Goal: Information Seeking & Learning: Check status

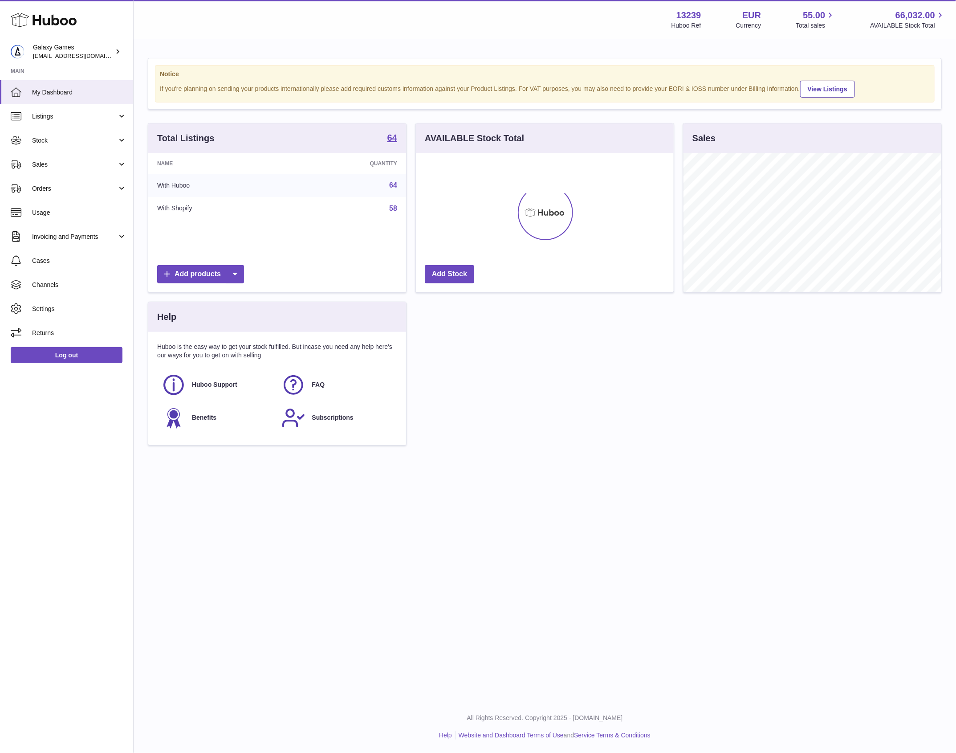
scroll to position [139, 257]
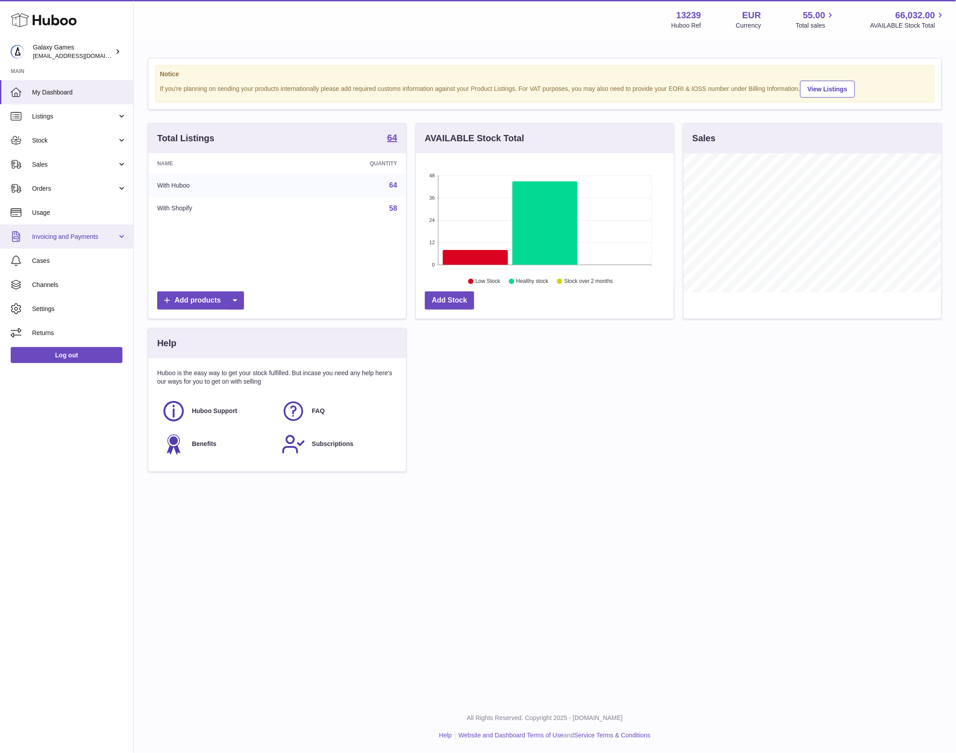
drag, startPoint x: 114, startPoint y: 232, endPoint x: 113, endPoint y: 237, distance: 5.1
click at [114, 233] on span "Invoicing and Payments" at bounding box center [74, 237] width 85 height 8
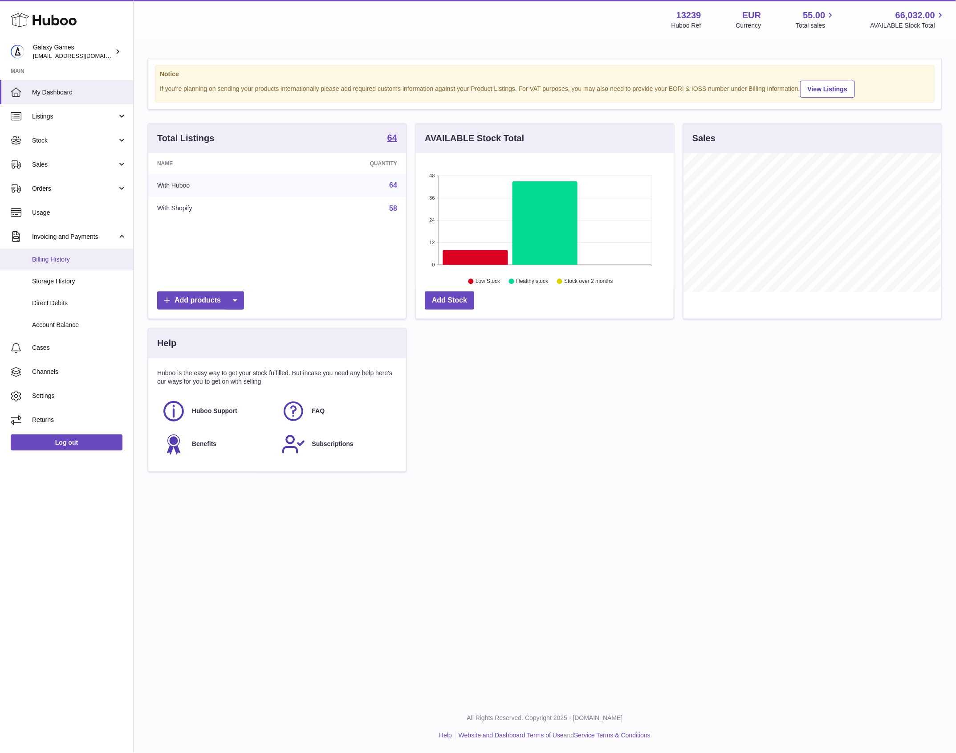
click at [80, 252] on link "Billing History" at bounding box center [66, 260] width 133 height 22
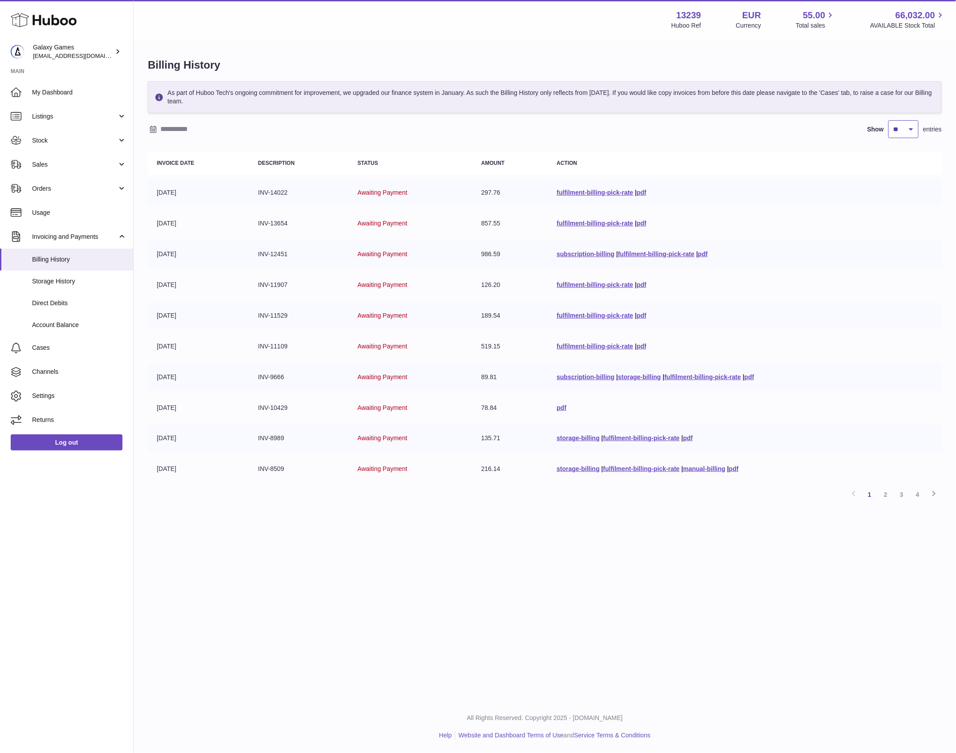
click at [907, 131] on select "** ** ** ***" at bounding box center [904, 129] width 30 height 18
click at [889, 120] on select "** ** ** ***" at bounding box center [904, 129] width 30 height 18
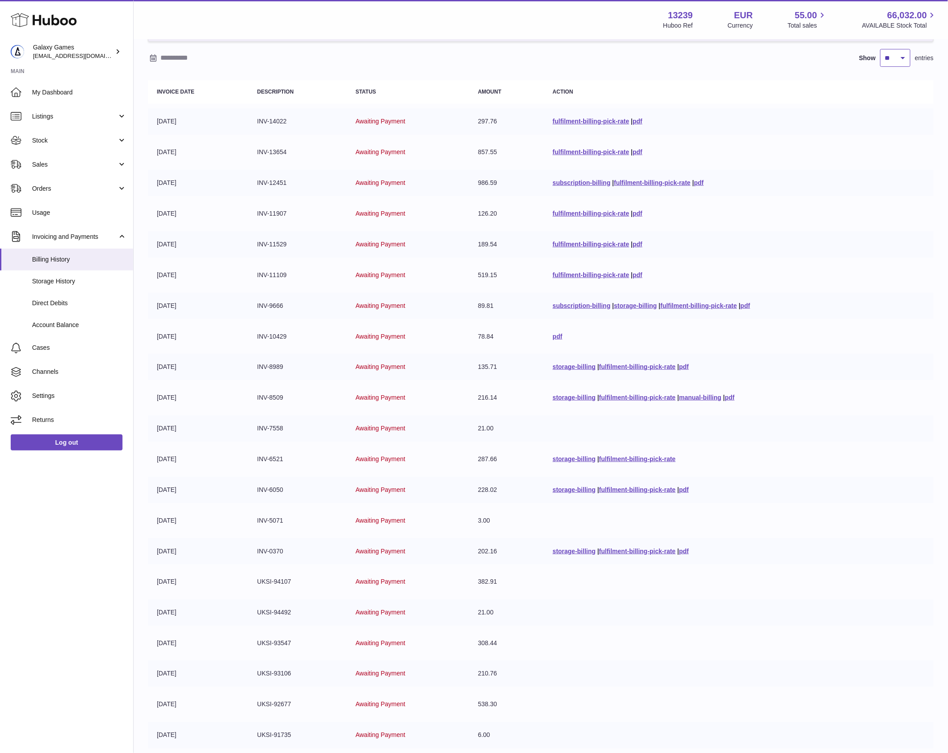
scroll to position [3, 0]
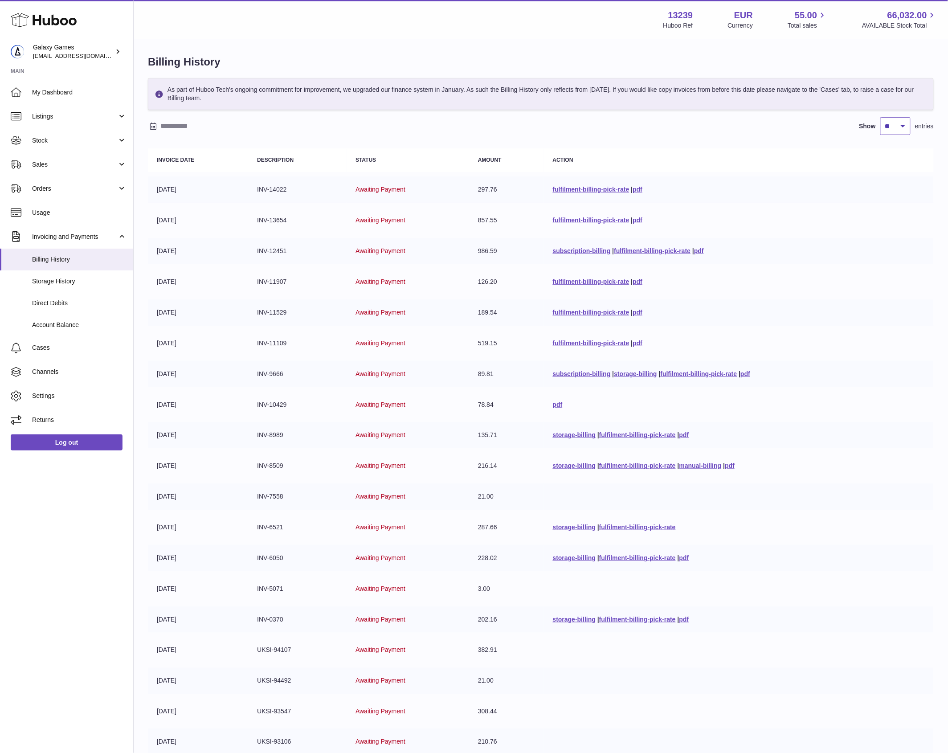
click at [890, 123] on select "** ** ** ***" at bounding box center [895, 126] width 30 height 18
select select "***"
click at [880, 117] on select "** ** ** ***" at bounding box center [895, 126] width 30 height 18
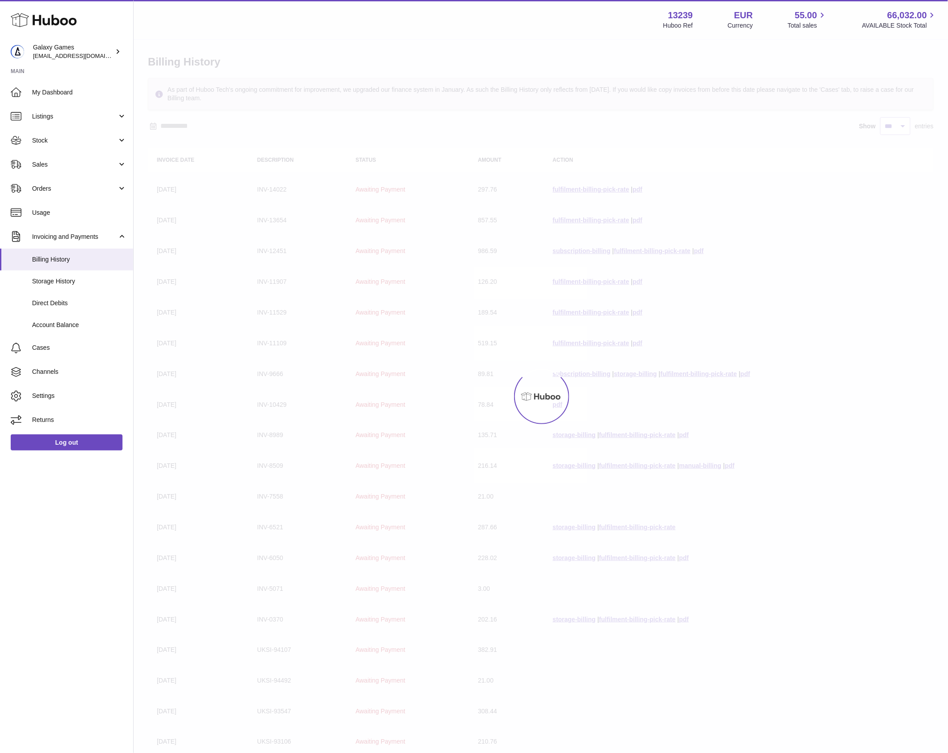
drag, startPoint x: 895, startPoint y: 113, endPoint x: 899, endPoint y: 116, distance: 5.7
click at [895, 114] on div at bounding box center [541, 396] width 814 height 713
click at [897, 127] on select "** ** ** ***" at bounding box center [895, 126] width 30 height 18
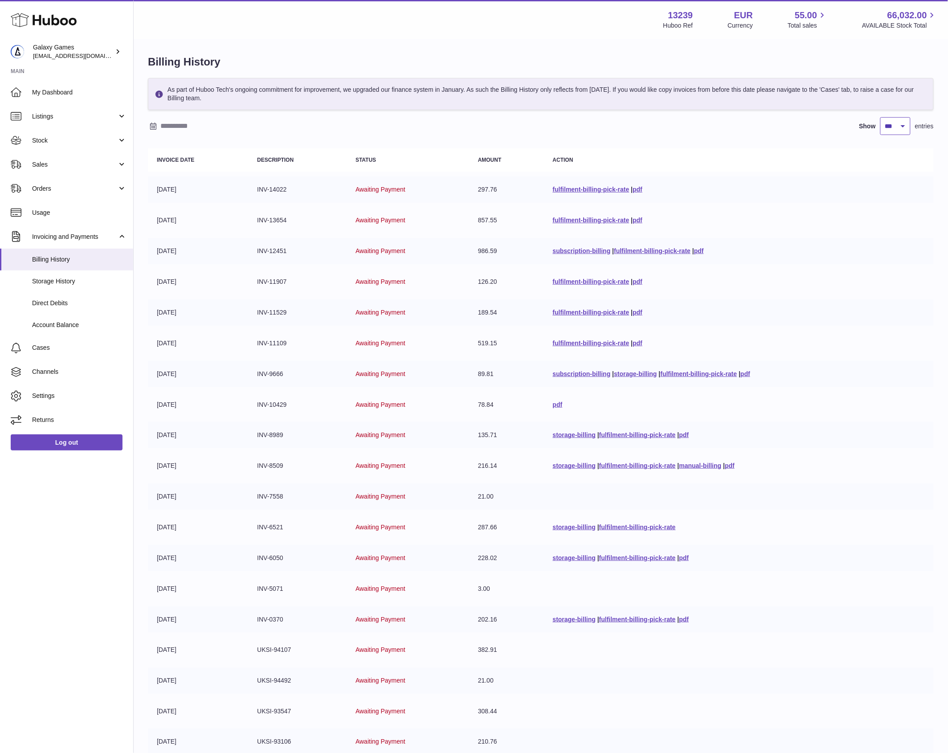
click at [880, 117] on select "** ** ** ***" at bounding box center [895, 126] width 30 height 18
click at [175, 126] on input "text" at bounding box center [229, 126] width 139 height 14
click at [155, 143] on icon "button" at bounding box center [156, 144] width 11 height 11
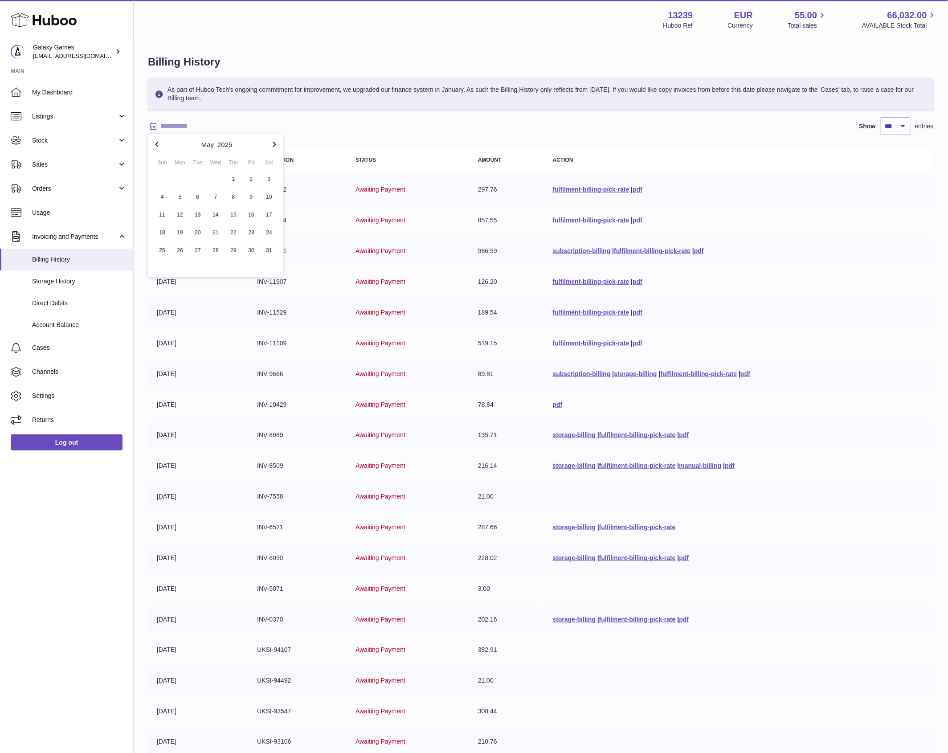
click at [155, 143] on icon "button" at bounding box center [156, 144] width 11 height 11
click at [156, 143] on icon "button" at bounding box center [156, 144] width 11 height 11
click at [156, 144] on icon "button" at bounding box center [156, 144] width 3 height 5
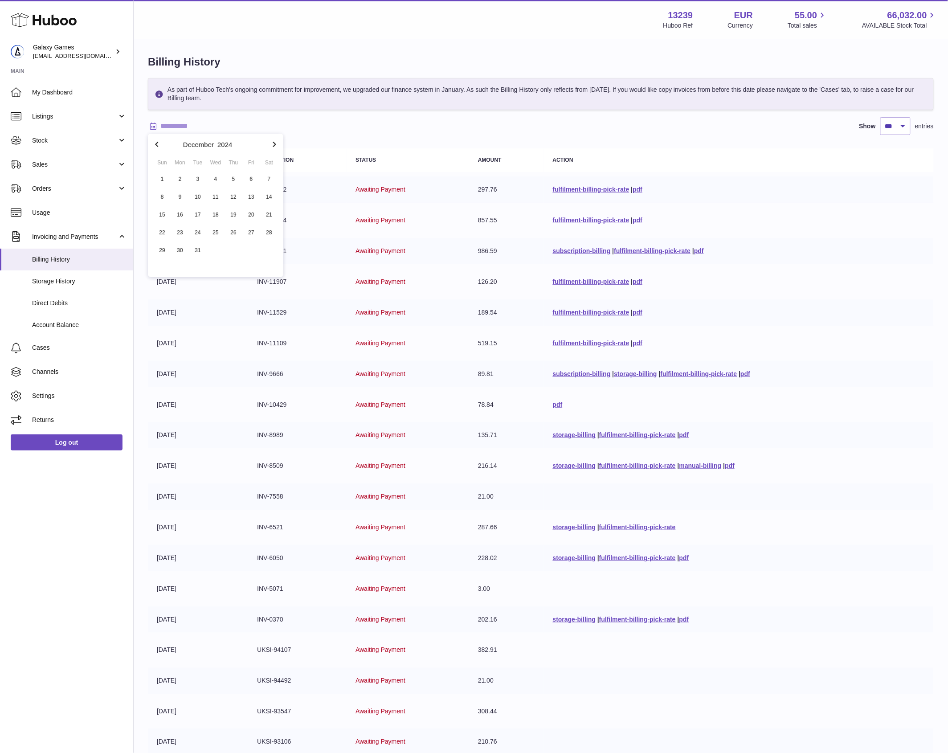
click at [274, 142] on icon "button" at bounding box center [274, 144] width 3 height 5
click at [216, 180] on span "1" at bounding box center [216, 179] width 16 height 16
click at [279, 147] on icon "button" at bounding box center [274, 144] width 11 height 11
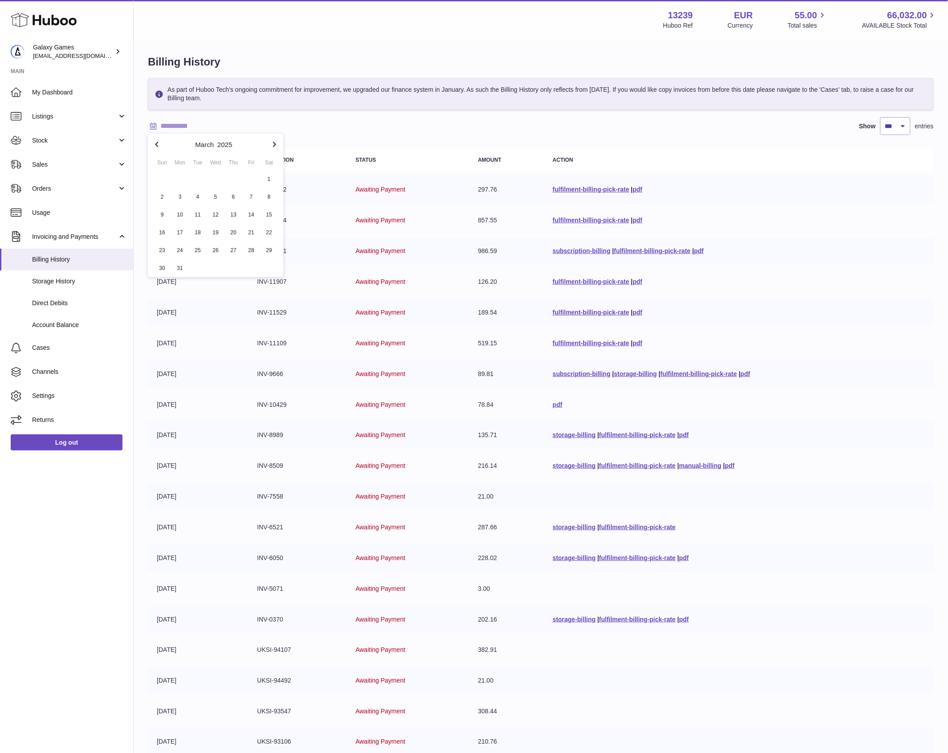
click at [279, 147] on icon "button" at bounding box center [274, 144] width 11 height 11
click at [217, 236] on span "20" at bounding box center [216, 233] width 16 height 16
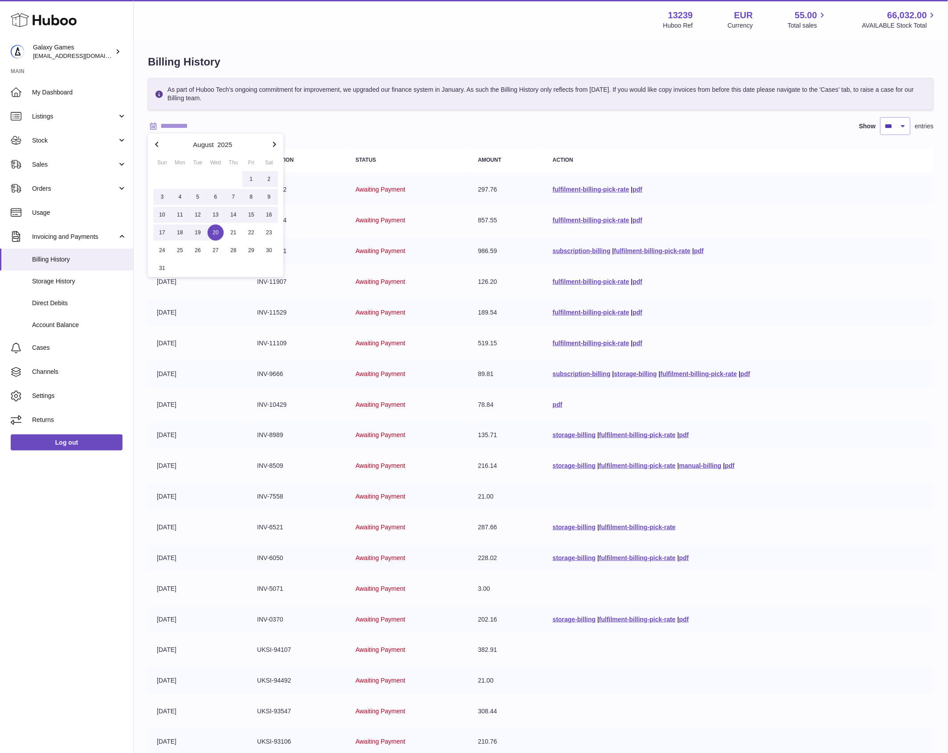
type input "**********"
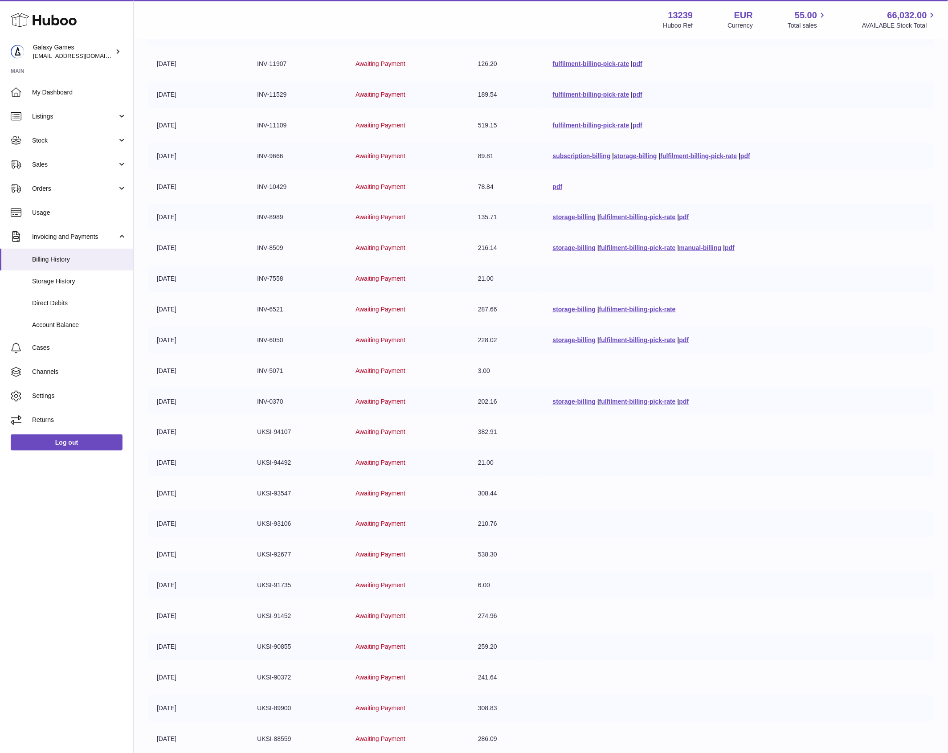
scroll to position [449, 0]
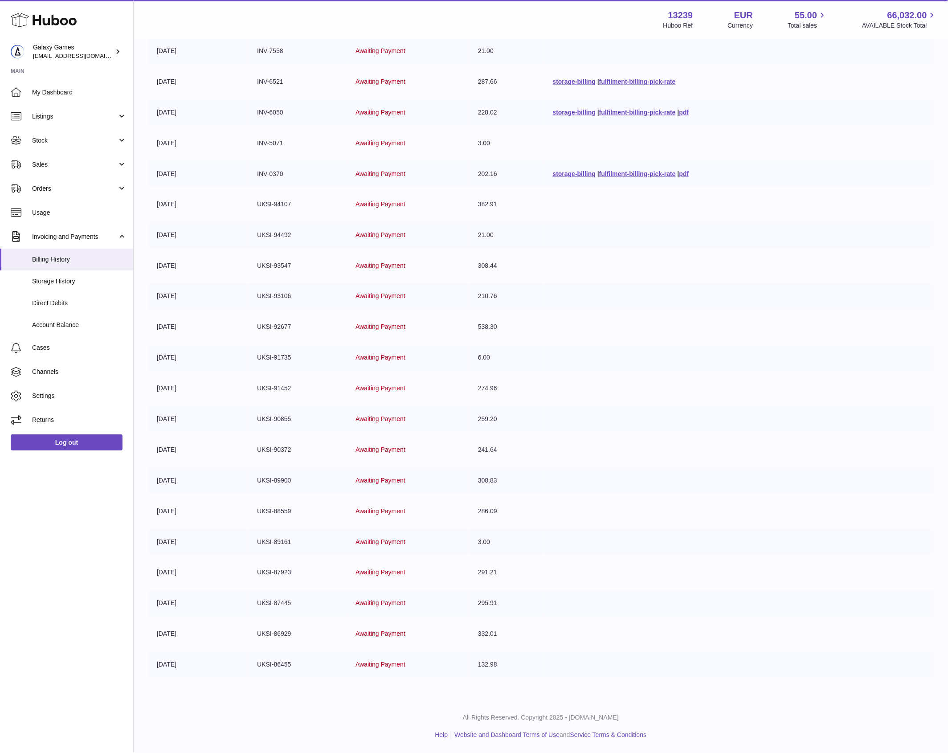
click at [482, 388] on td "274.96" at bounding box center [506, 389] width 75 height 26
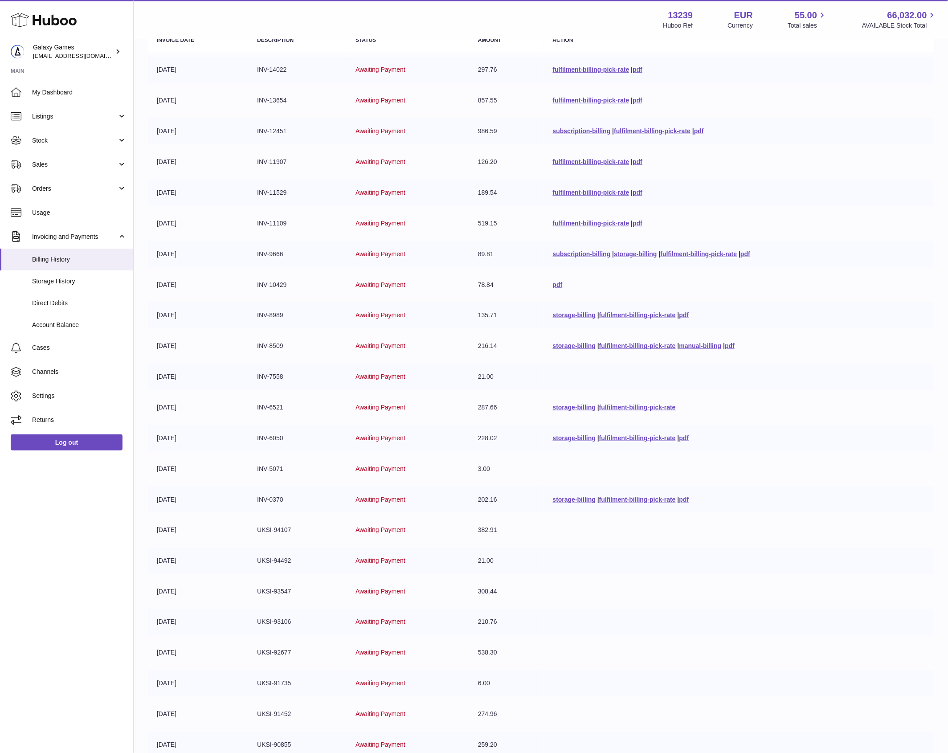
scroll to position [3, 0]
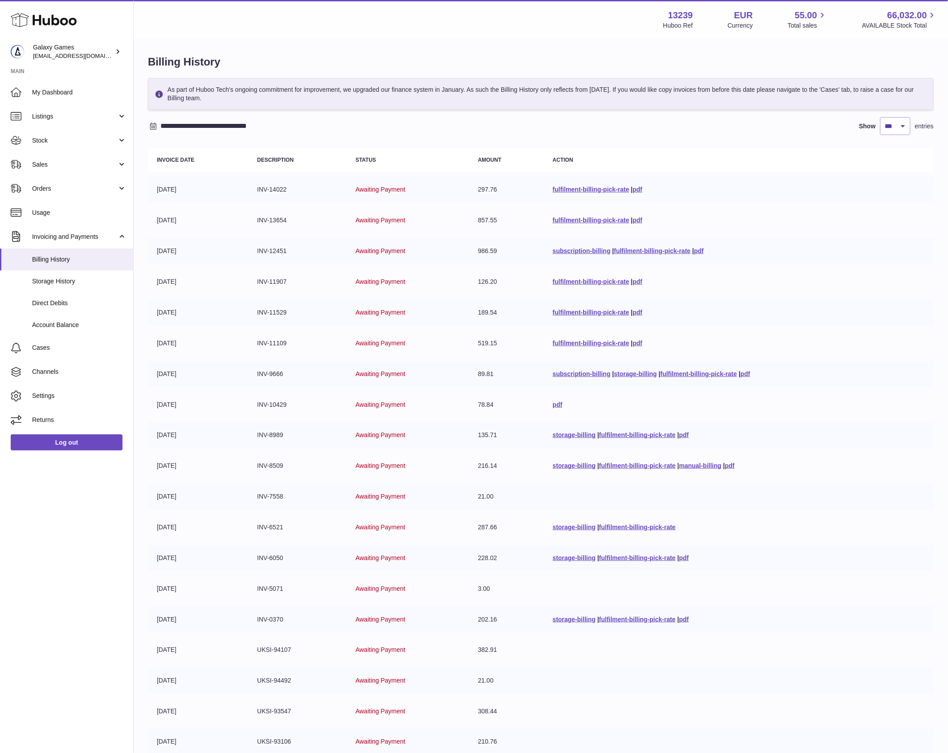
click at [271, 252] on td "INV-12451" at bounding box center [297, 251] width 98 height 26
click at [695, 249] on link "pdf" at bounding box center [699, 250] width 10 height 7
drag, startPoint x: 504, startPoint y: 373, endPoint x: 388, endPoint y: 373, distance: 116.7
click at [409, 373] on tr "01-07-2025 INV-9666 Awaiting Payment 89.81 subscription-billing | storage-billi…" at bounding box center [541, 374] width 786 height 26
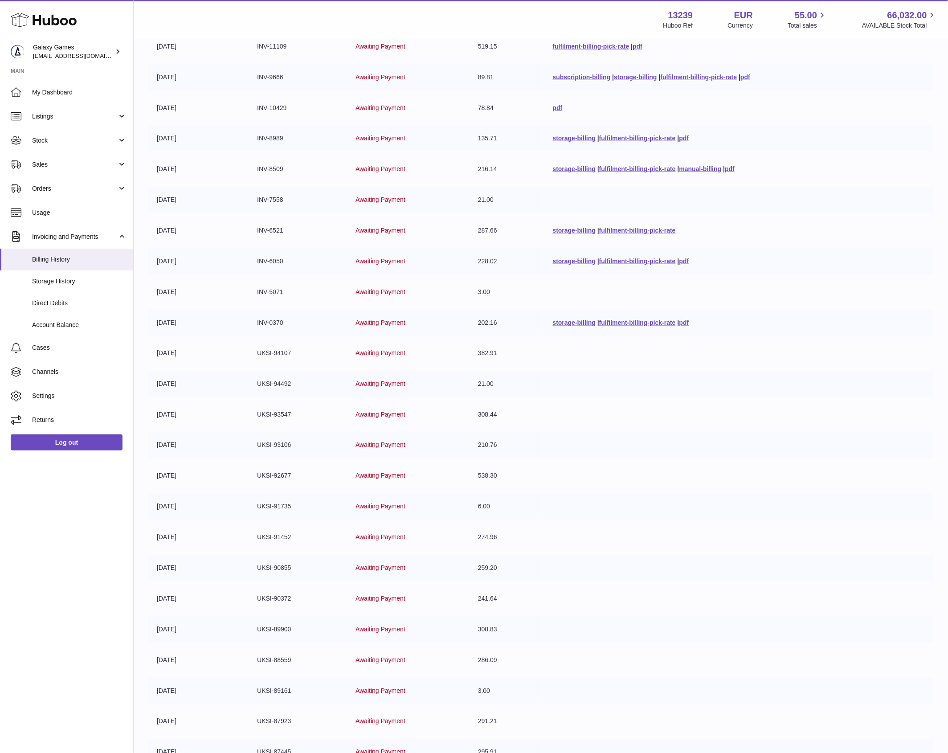
scroll to position [152, 0]
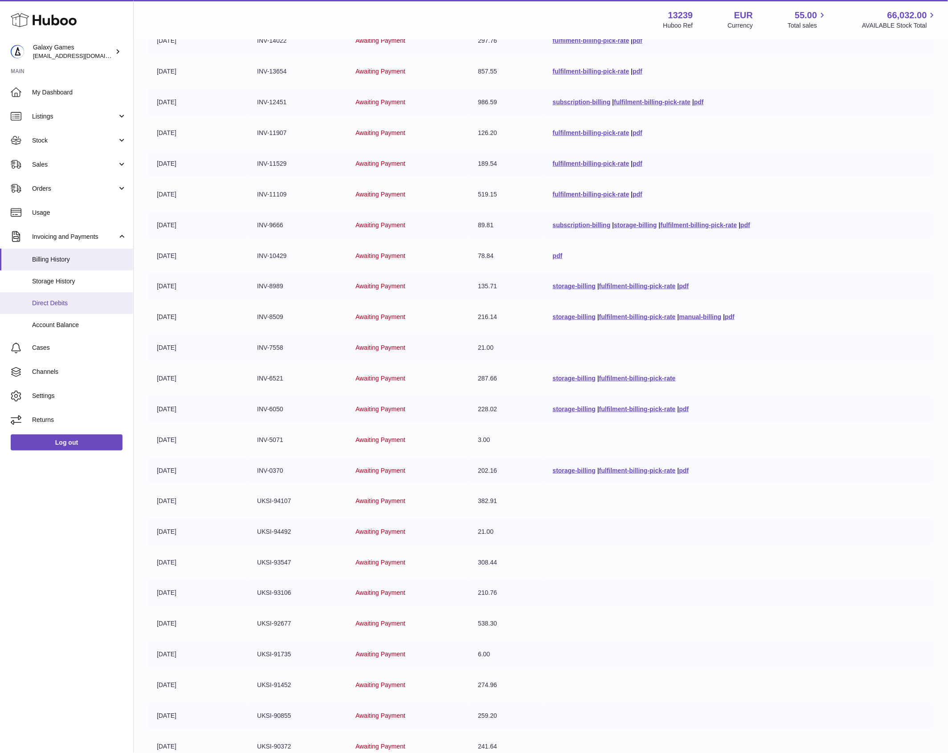
click at [75, 310] on link "Direct Debits" at bounding box center [66, 303] width 133 height 22
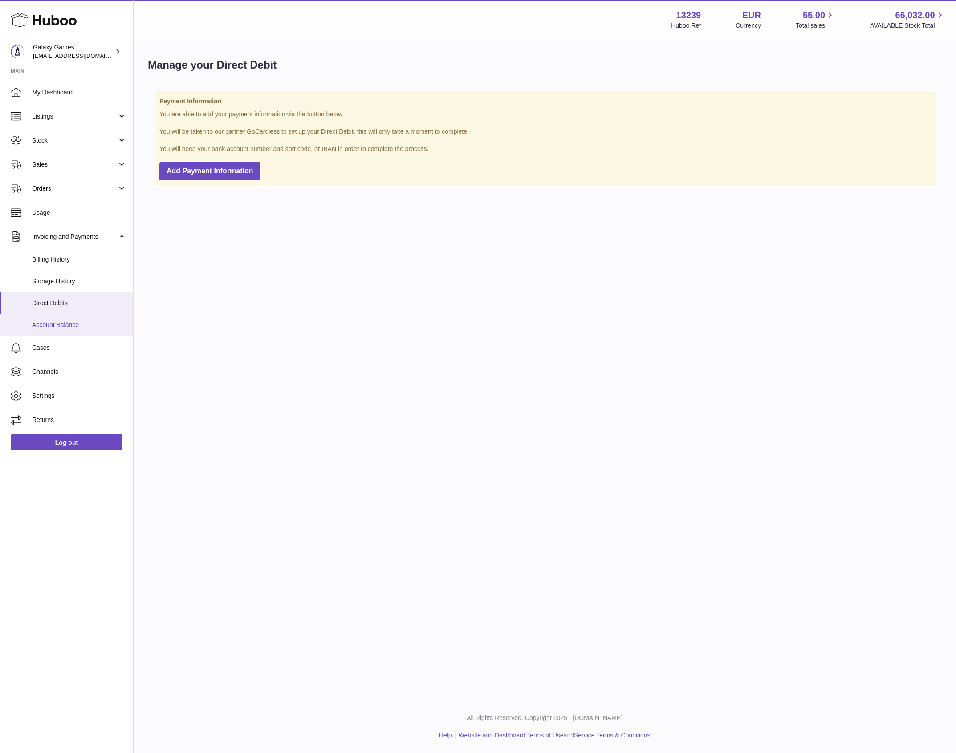
click at [83, 328] on span "Account Balance" at bounding box center [79, 325] width 94 height 8
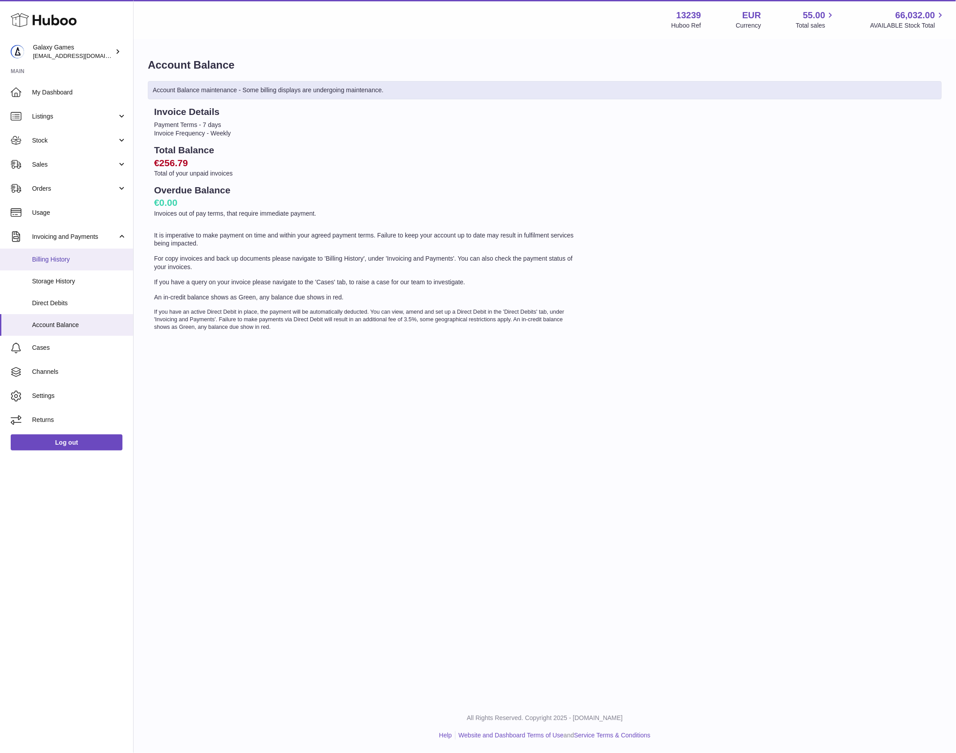
click at [74, 259] on span "Billing History" at bounding box center [79, 259] width 94 height 8
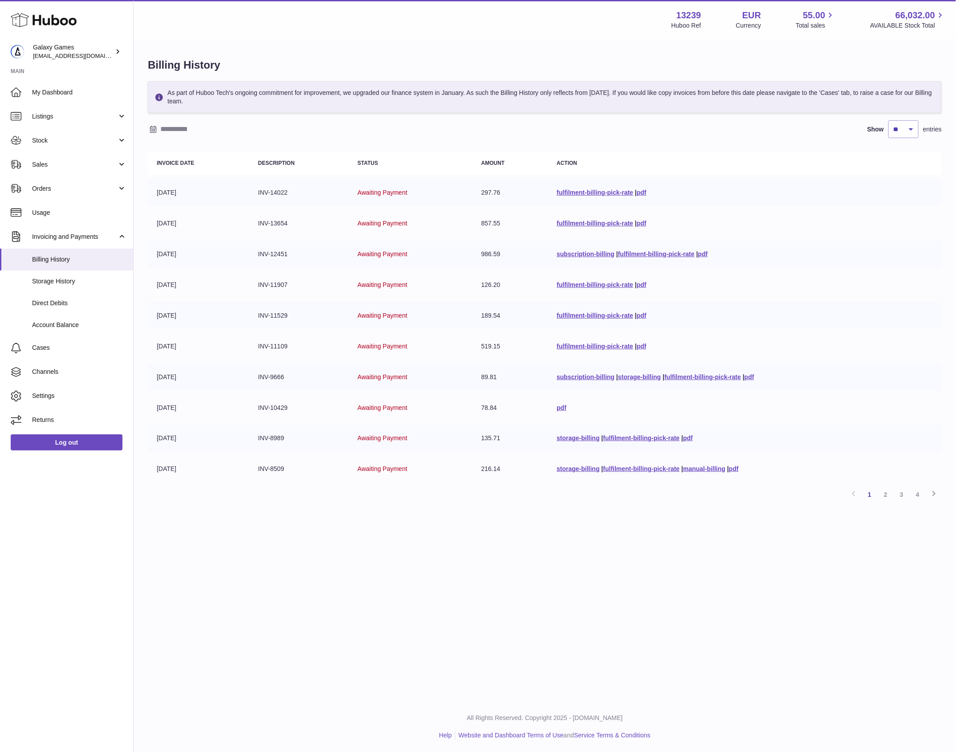
click at [177, 125] on input "text" at bounding box center [229, 129] width 139 height 14
click at [151, 150] on icon "button" at bounding box center [156, 147] width 11 height 11
click at [151, 153] on button "button" at bounding box center [157, 147] width 18 height 21
click at [156, 150] on icon "button" at bounding box center [156, 147] width 11 height 11
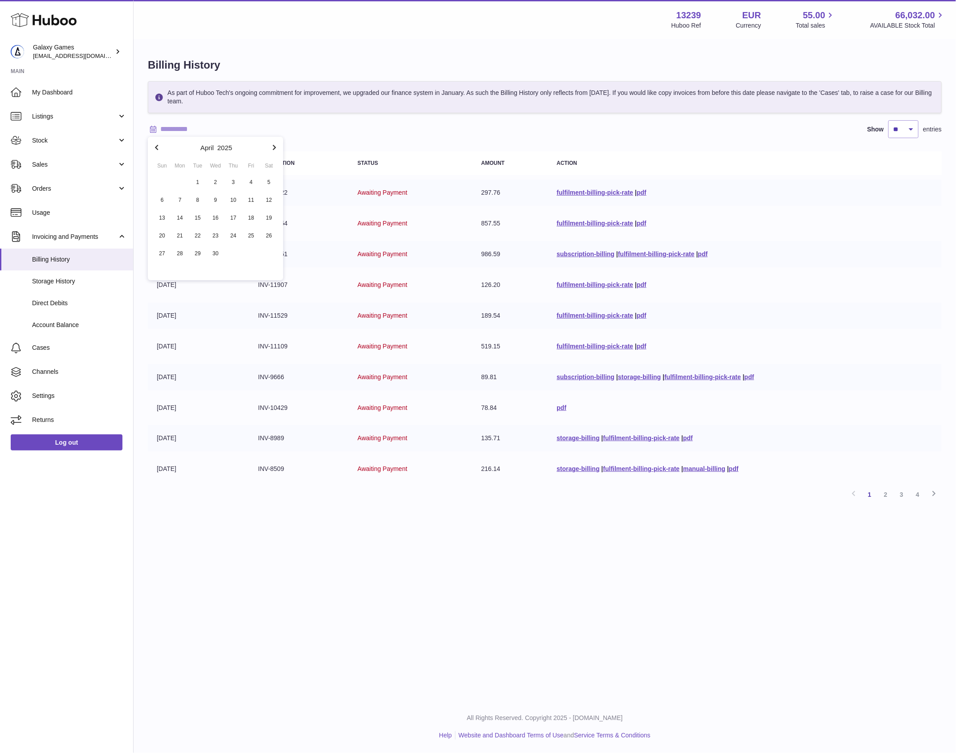
click at [156, 150] on icon "button" at bounding box center [156, 147] width 11 height 11
click at [156, 147] on icon "button" at bounding box center [156, 147] width 3 height 5
click at [275, 144] on icon "button" at bounding box center [274, 147] width 11 height 11
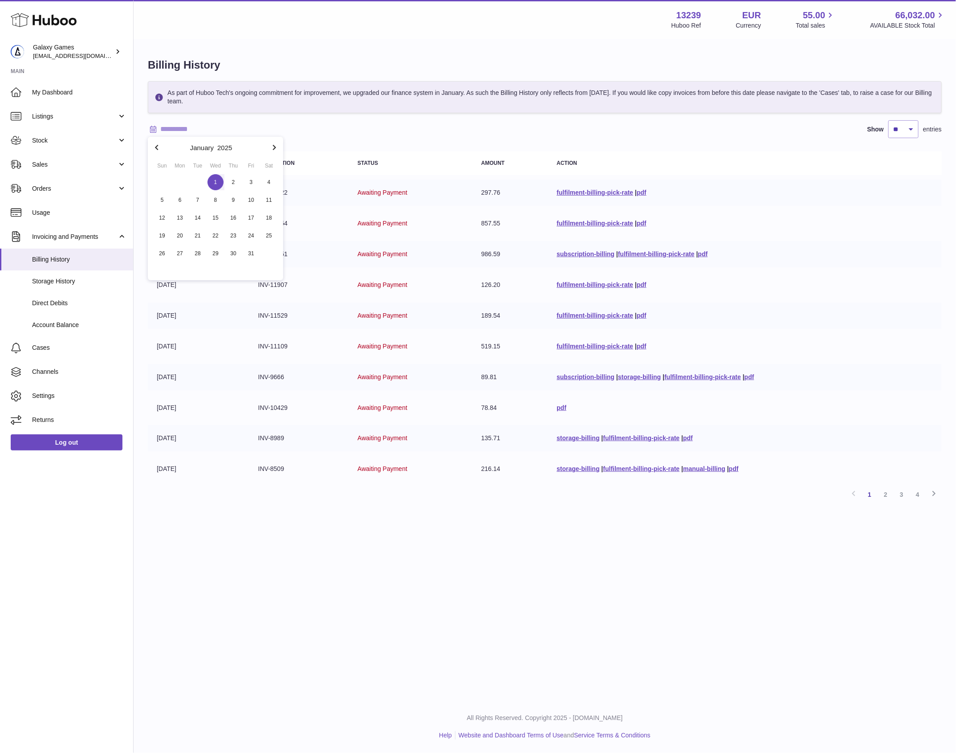
click at [219, 185] on span "1" at bounding box center [216, 182] width 16 height 16
click at [277, 148] on icon "button" at bounding box center [274, 147] width 11 height 11
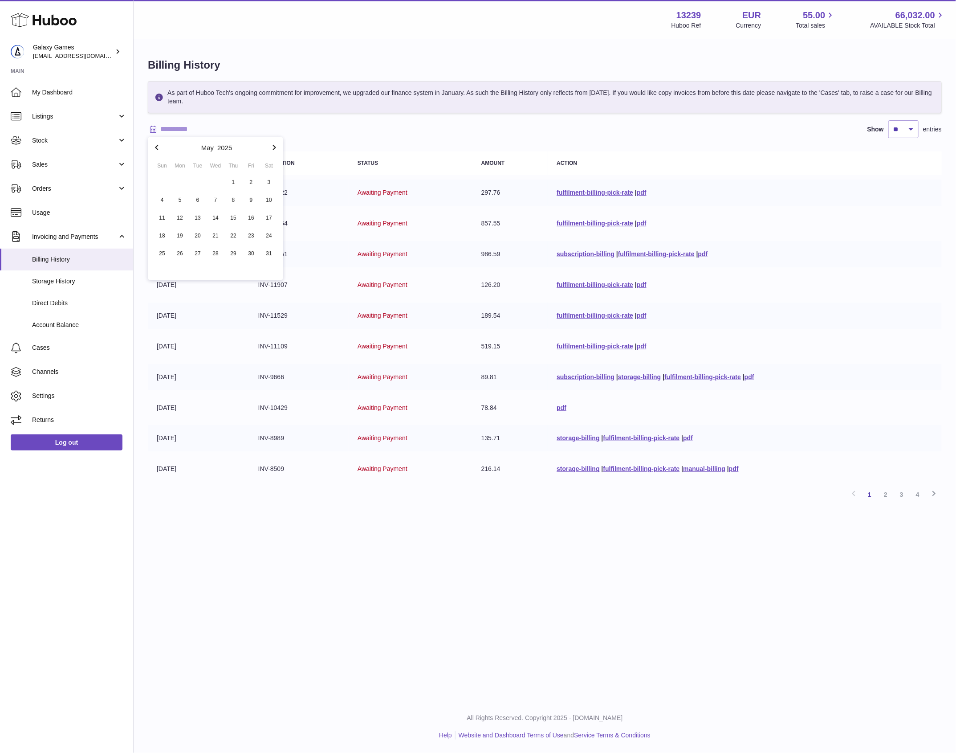
click at [277, 148] on icon "button" at bounding box center [274, 147] width 11 height 11
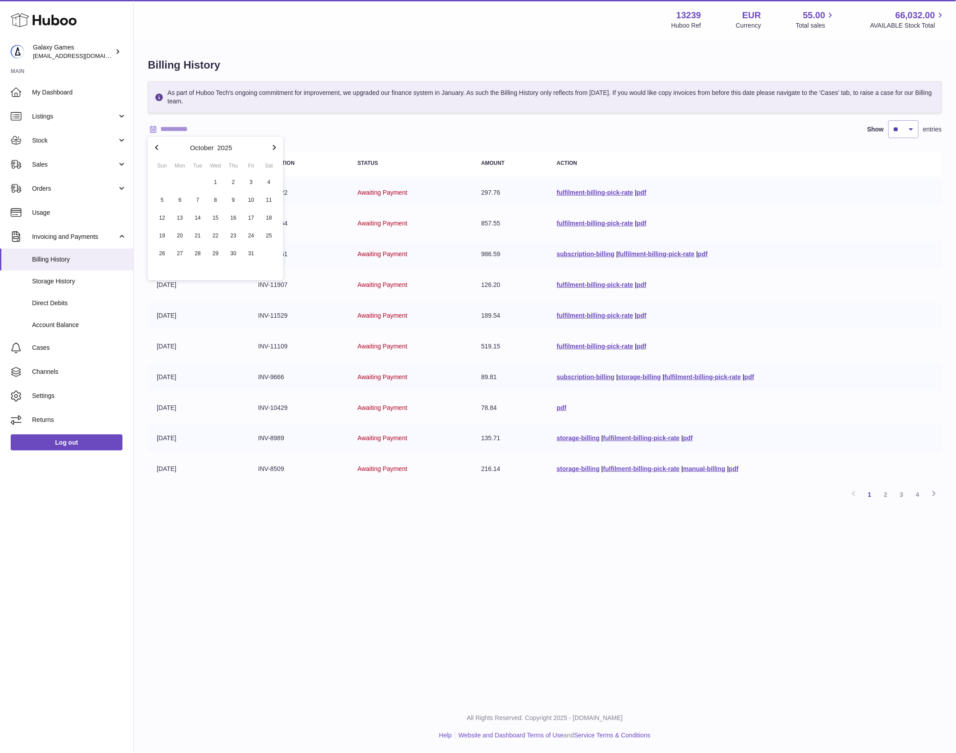
click at [277, 148] on icon "button" at bounding box center [274, 147] width 11 height 11
click at [275, 146] on icon "button" at bounding box center [274, 147] width 11 height 11
click at [165, 146] on button "button" at bounding box center [157, 147] width 18 height 21
click at [164, 147] on button "button" at bounding box center [157, 147] width 18 height 21
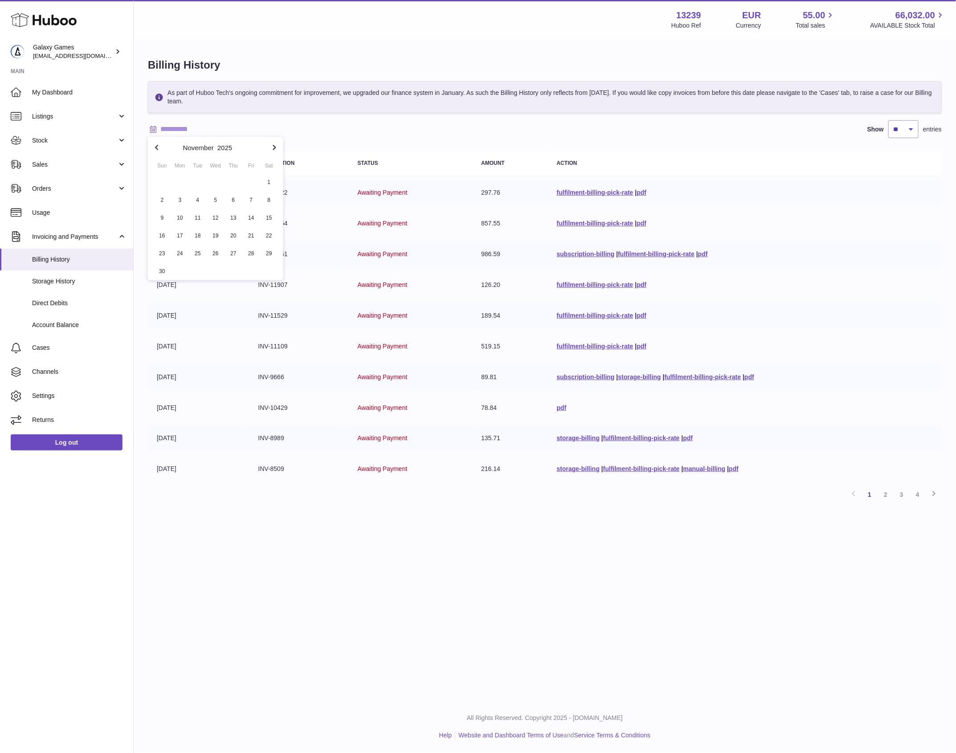
click at [164, 147] on button "button" at bounding box center [157, 147] width 18 height 21
click at [212, 188] on span "1" at bounding box center [216, 182] width 16 height 16
type input "**********"
click at [897, 132] on select "** ** ** ***" at bounding box center [904, 129] width 30 height 18
select select "***"
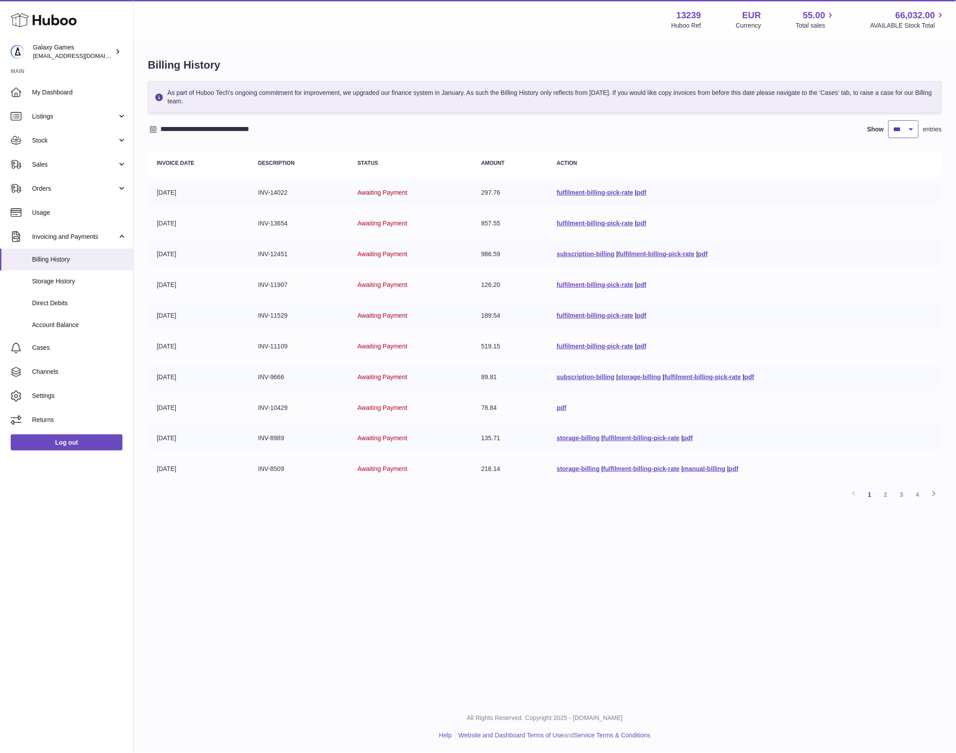
click at [889, 120] on select "** ** ** ***" at bounding box center [904, 129] width 30 height 18
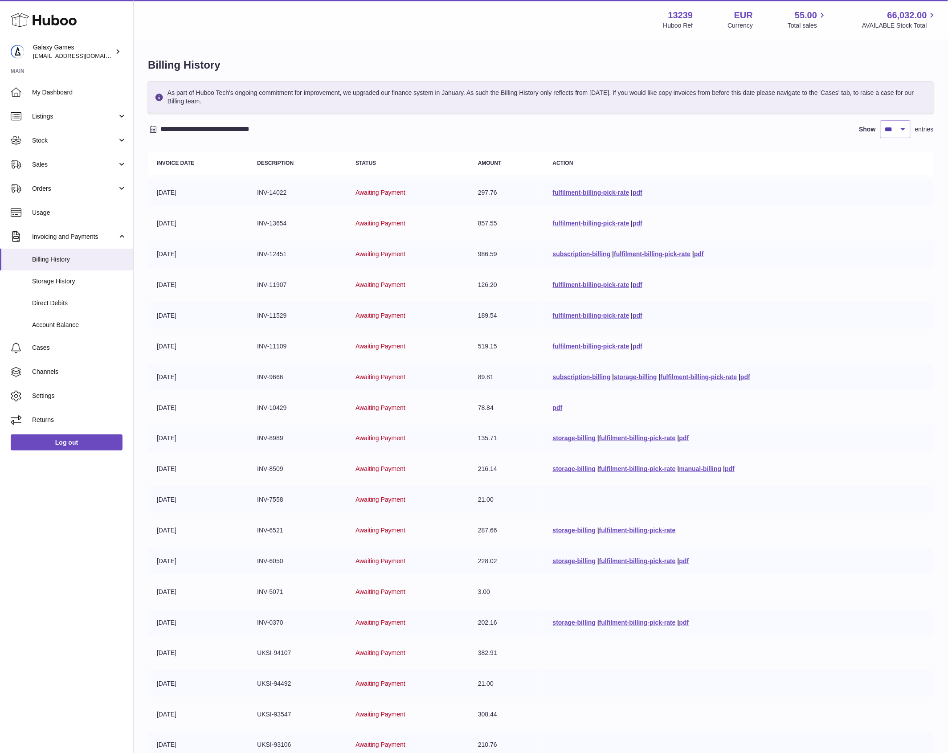
click at [426, 372] on td "Awaiting Payment" at bounding box center [408, 377] width 123 height 26
drag, startPoint x: 192, startPoint y: 531, endPoint x: 335, endPoint y: 533, distance: 142.6
click at [210, 533] on td "[DATE]" at bounding box center [198, 530] width 100 height 26
drag, startPoint x: 499, startPoint y: 529, endPoint x: 466, endPoint y: 243, distance: 288.5
click at [469, 245] on tbody "[DATE] INV-14022 Awaiting Payment 297.76 fulfilment-billing-pick-rate | pdf [DA…" at bounding box center [541, 653] width 786 height 947
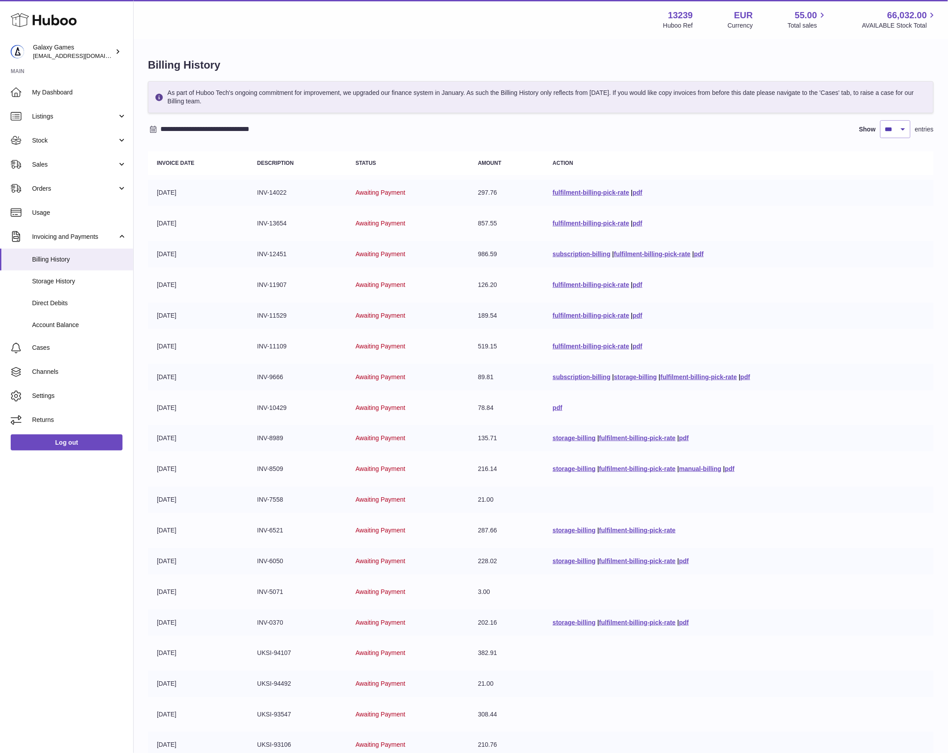
click at [431, 235] on td "Awaiting Payment" at bounding box center [408, 223] width 123 height 26
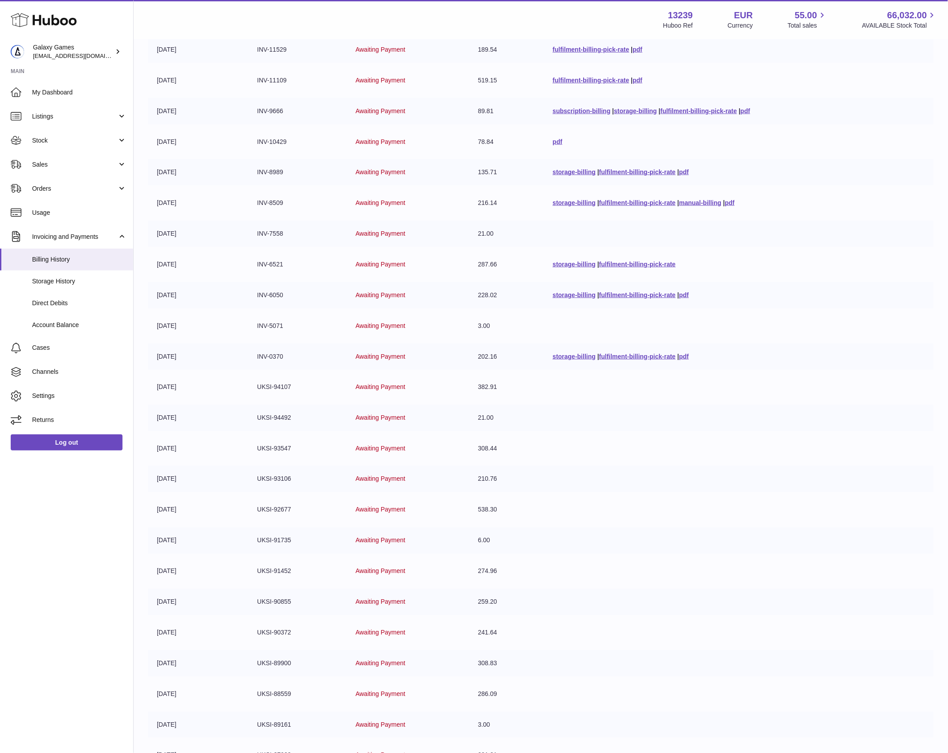
scroll to position [148, 0]
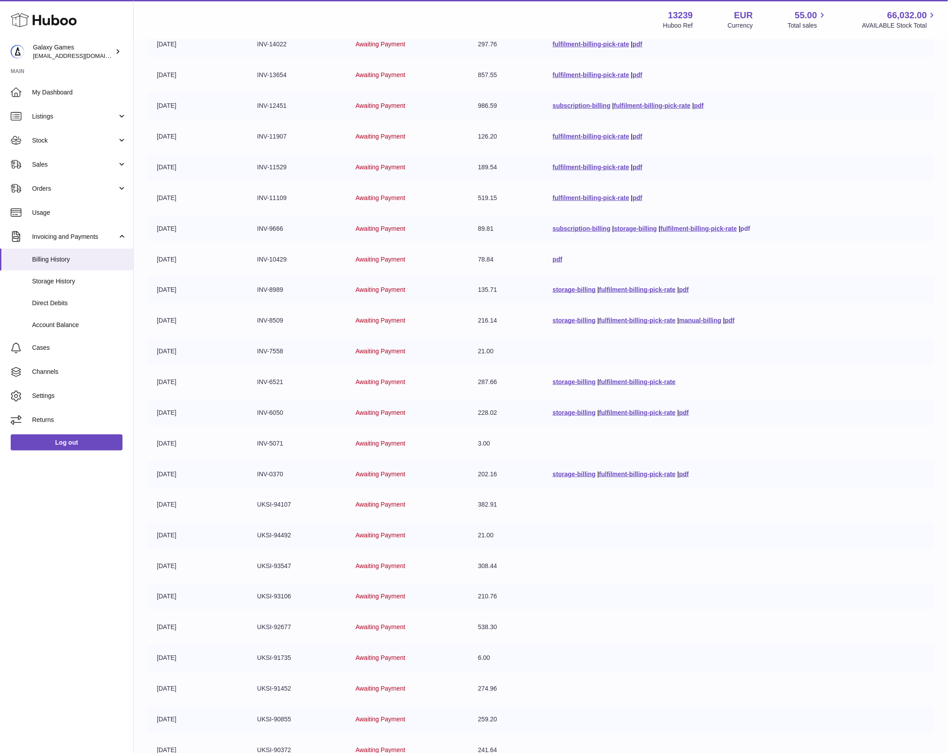
click at [744, 228] on link "pdf" at bounding box center [745, 228] width 10 height 7
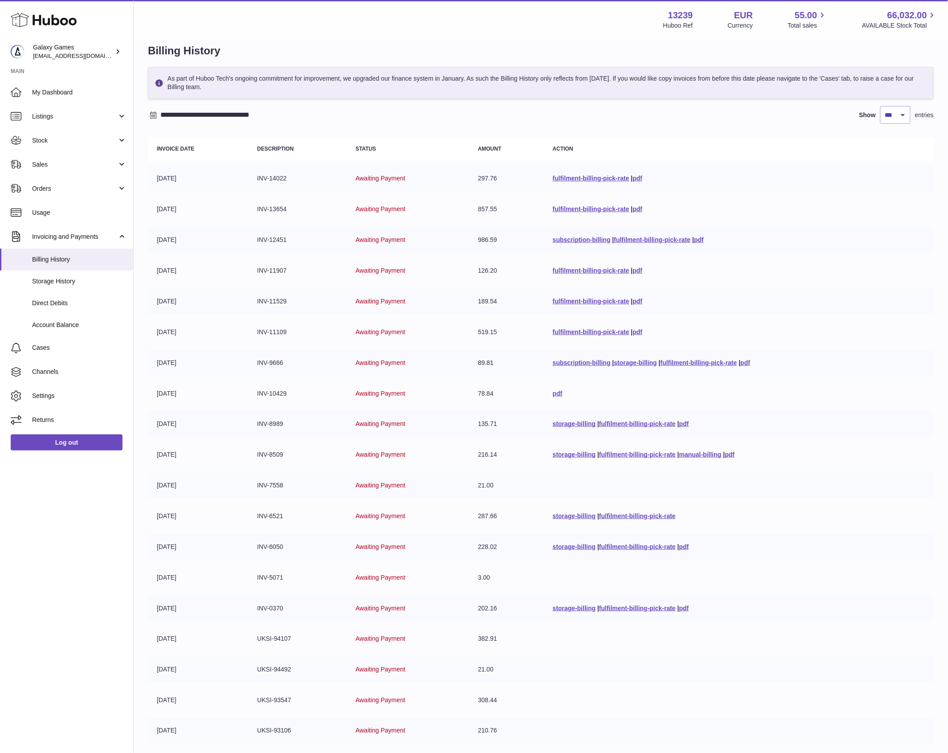
scroll to position [0, 0]
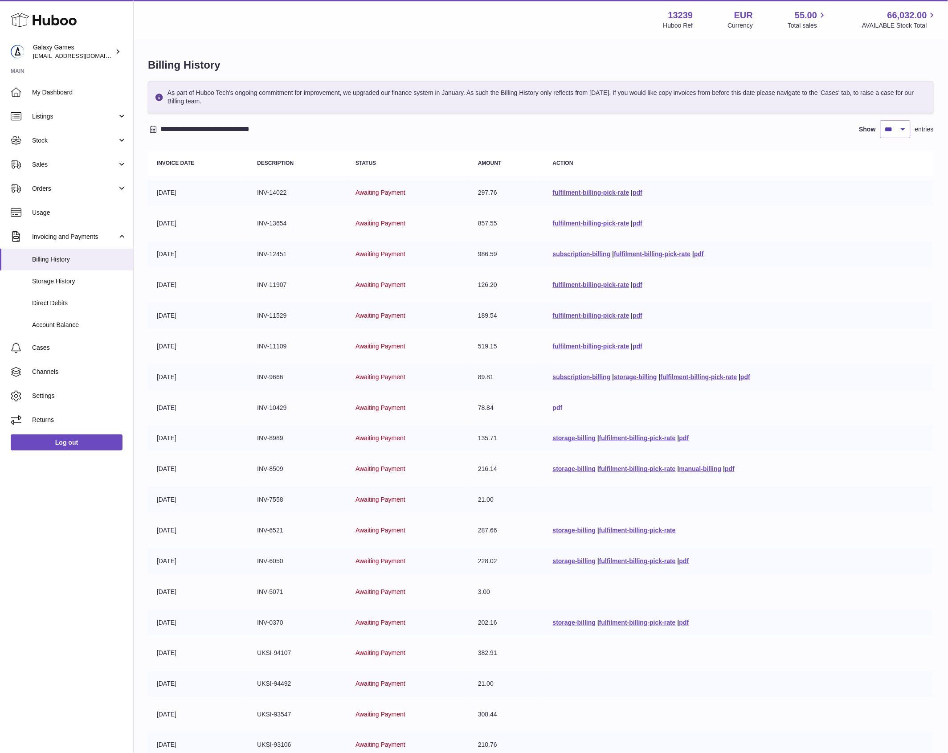
click at [553, 410] on link "pdf" at bounding box center [558, 407] width 10 height 7
click at [392, 593] on span "Awaiting Payment" at bounding box center [381, 591] width 50 height 7
drag, startPoint x: 156, startPoint y: 528, endPoint x: 201, endPoint y: 537, distance: 45.9
click at [201, 537] on td "[DATE]" at bounding box center [198, 530] width 100 height 26
click at [560, 531] on link "storage-billing" at bounding box center [574, 530] width 43 height 7
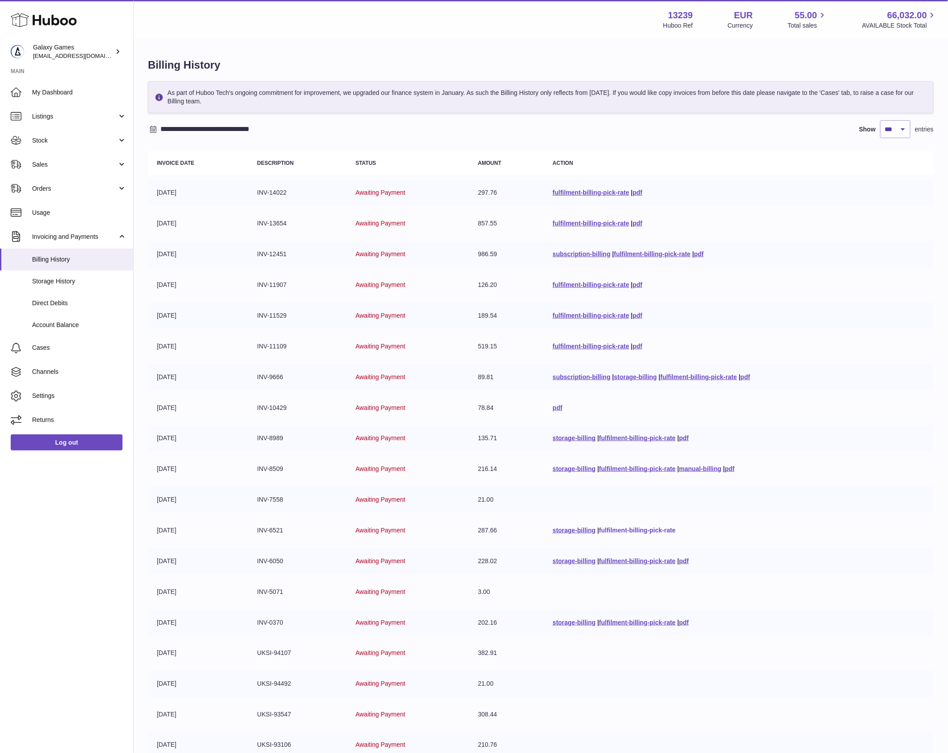
click at [616, 531] on link "fulfilment-billing-pick-rate" at bounding box center [637, 530] width 77 height 7
click at [732, 466] on link "pdf" at bounding box center [730, 468] width 10 height 7
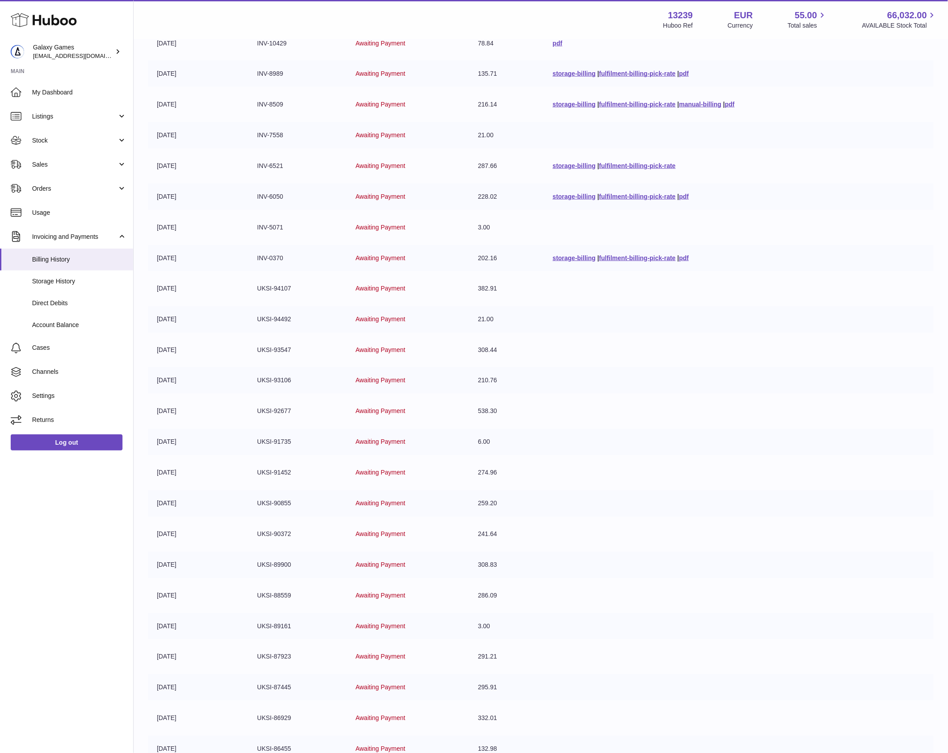
scroll to position [297, 0]
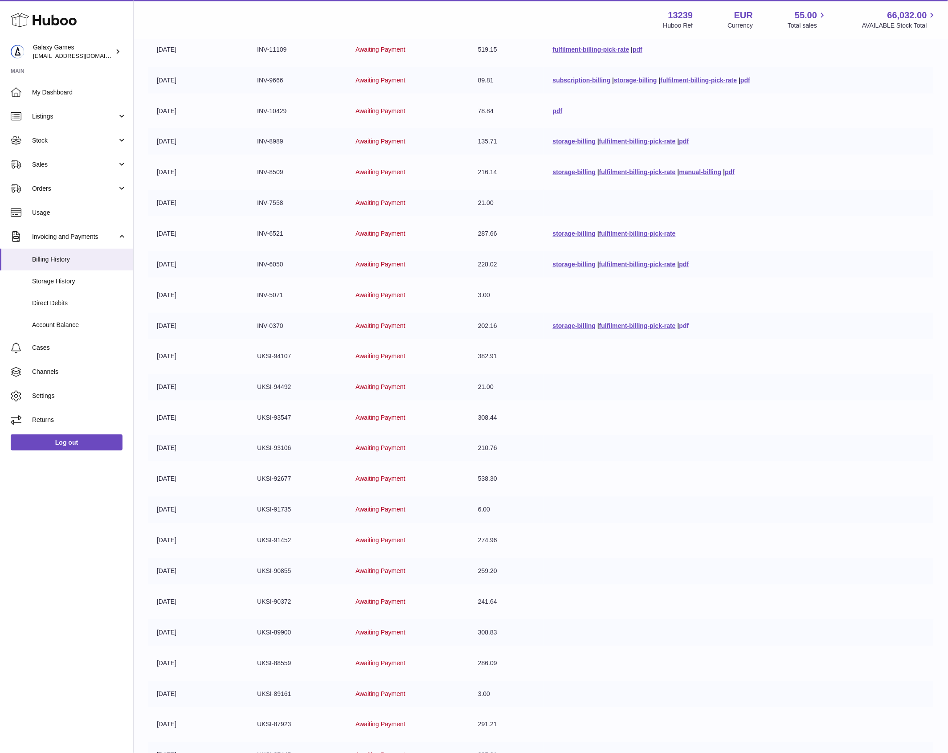
click at [680, 324] on link "pdf" at bounding box center [684, 325] width 10 height 7
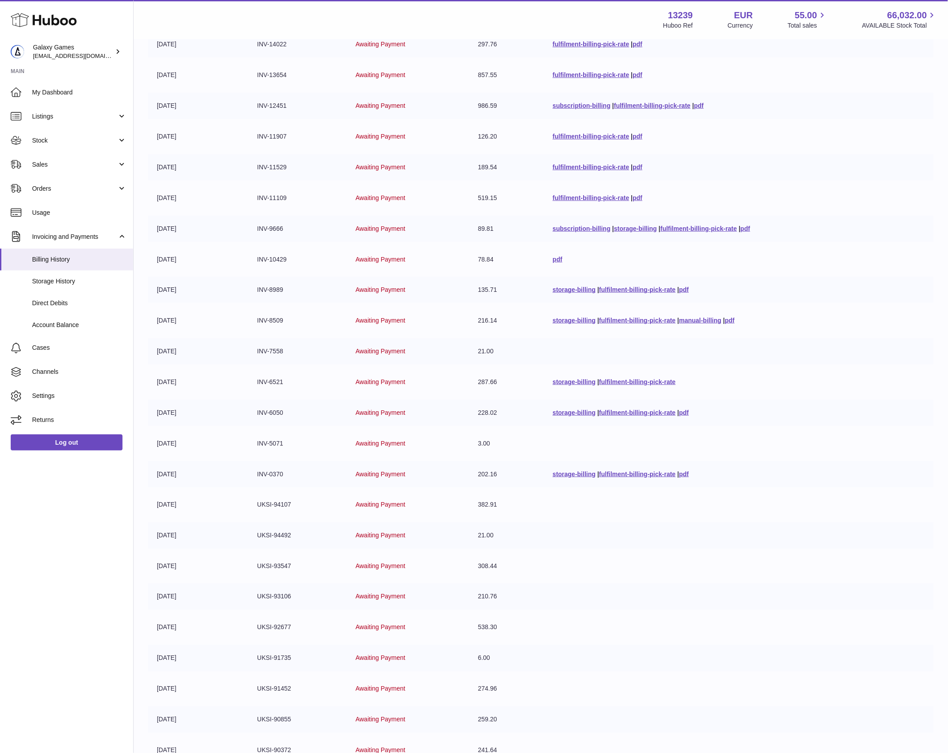
scroll to position [0, 0]
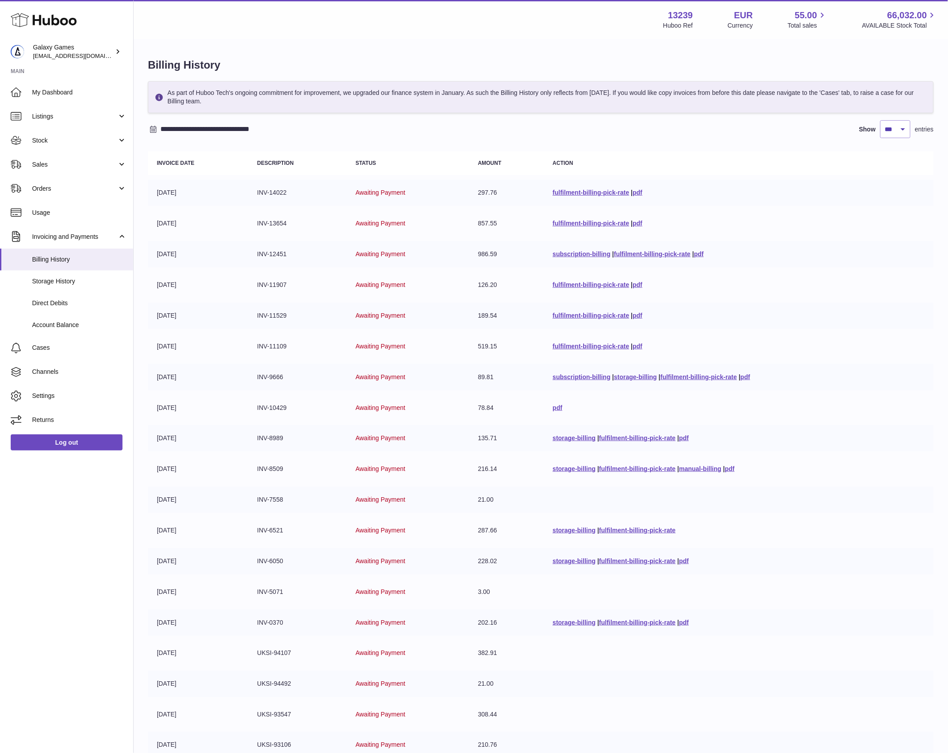
click at [453, 212] on td "Awaiting Payment" at bounding box center [408, 223] width 123 height 26
drag, startPoint x: 500, startPoint y: 224, endPoint x: 459, endPoint y: 221, distance: 40.7
click at [460, 221] on tr "[DATE] INV-13654 Awaiting Payment 857.55 fulfilment-billing-pick-rate | pdf" at bounding box center [541, 223] width 786 height 26
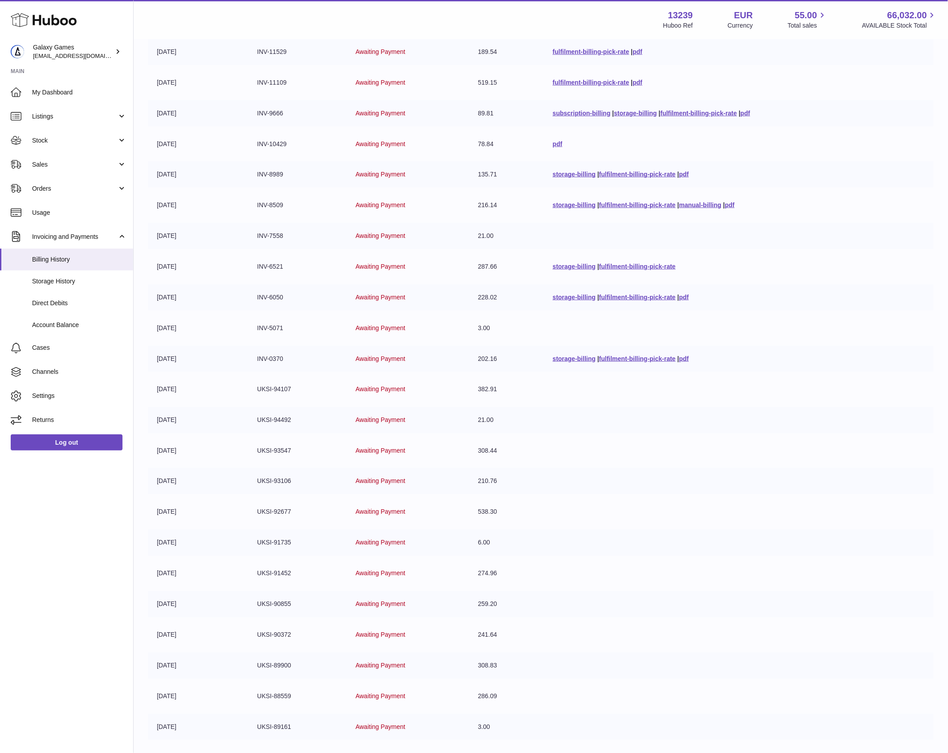
scroll to position [300, 0]
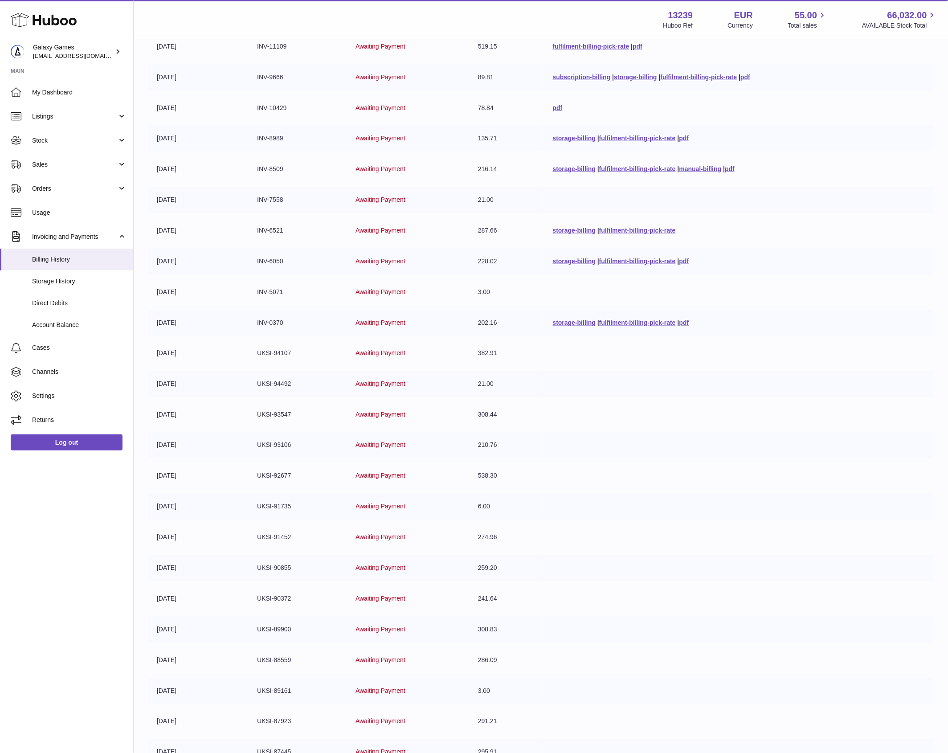
drag, startPoint x: 300, startPoint y: 479, endPoint x: 253, endPoint y: 475, distance: 47.4
click at [253, 475] on td "UKSI-92677" at bounding box center [297, 476] width 98 height 26
copy td "UKSI-92677"
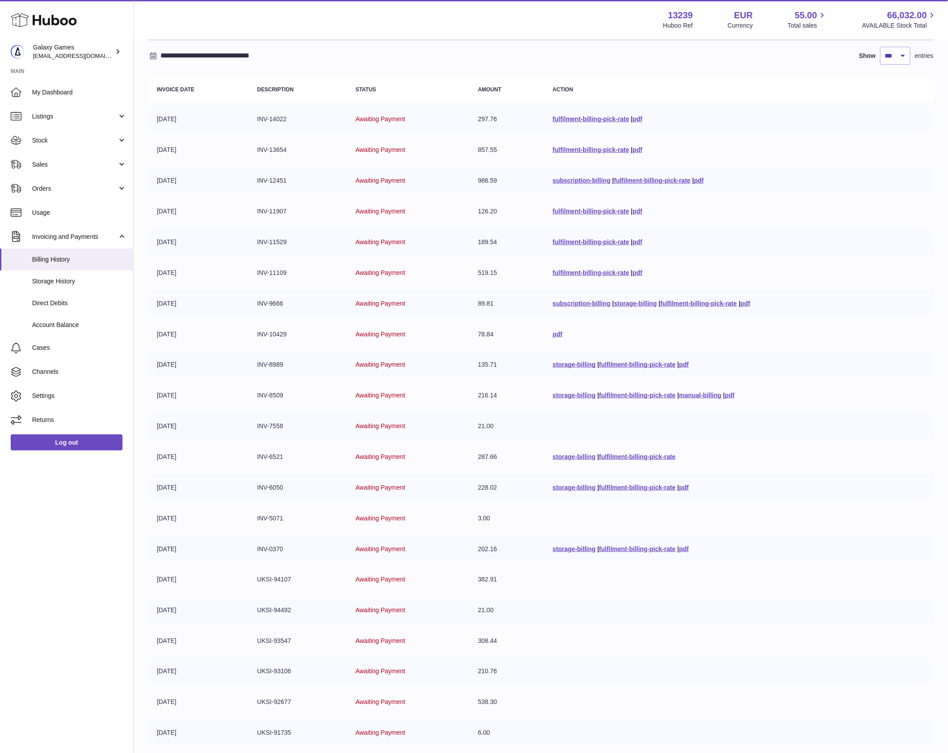
scroll to position [0, 0]
